Goal: Information Seeking & Learning: Learn about a topic

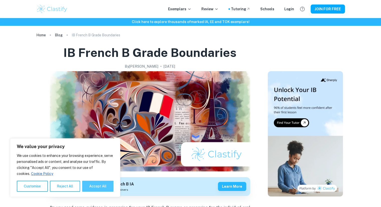
click at [101, 188] on button "Accept All" at bounding box center [97, 186] width 31 height 11
checkbox input "true"
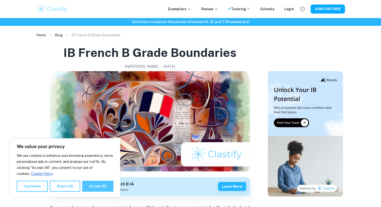
checkbox input "true"
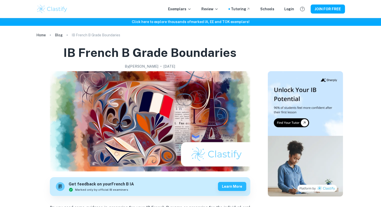
click at [205, 22] on h6 "Click here to explore thousands of marked IA, EE and TOK exemplars !" at bounding box center [190, 22] width 379 height 6
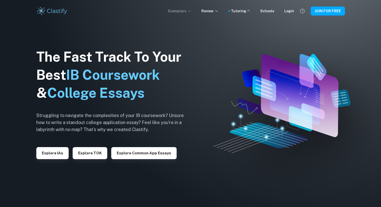
click at [191, 11] on icon at bounding box center [189, 11] width 4 height 4
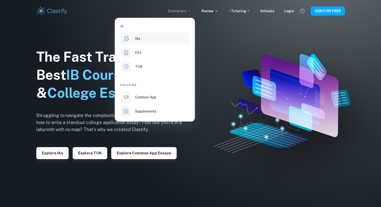
click at [135, 39] on p "IAs" at bounding box center [137, 39] width 5 height 6
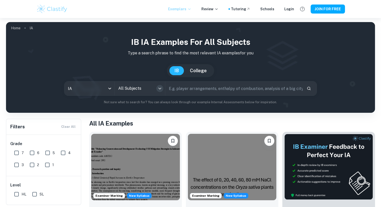
click at [159, 88] on icon "Open" at bounding box center [159, 89] width 3 height 2
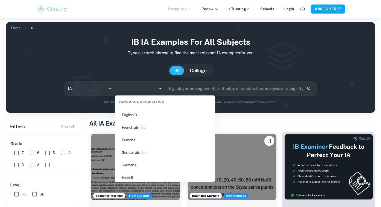
scroll to position [401, 0]
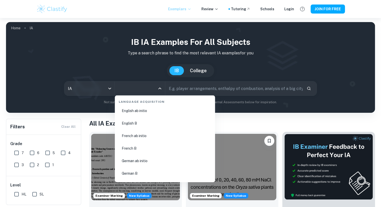
click at [129, 147] on li "French B" at bounding box center [165, 148] width 96 height 12
type input "French B"
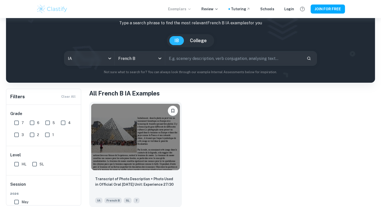
scroll to position [31, 0]
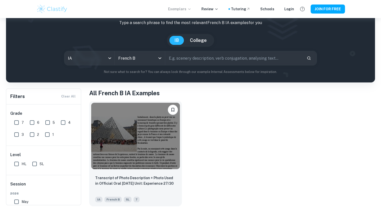
click at [124, 174] on div "Transcript of Photo Description + Photo Used in Official Oral [DATE] Unit: Expe…" at bounding box center [135, 188] width 93 height 35
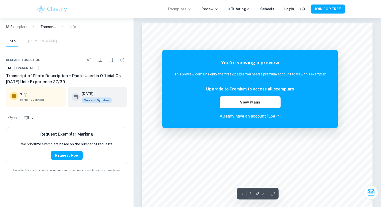
drag, startPoint x: 304, startPoint y: 63, endPoint x: 245, endPoint y: 73, distance: 59.0
click at [245, 73] on div "You're viewing a preview This preview contains only the first 2 pages. You need…" at bounding box center [250, 89] width 152 height 60
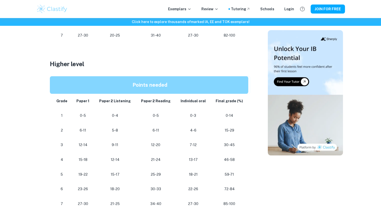
scroll to position [426, 0]
